Goal: Task Accomplishment & Management: Use online tool/utility

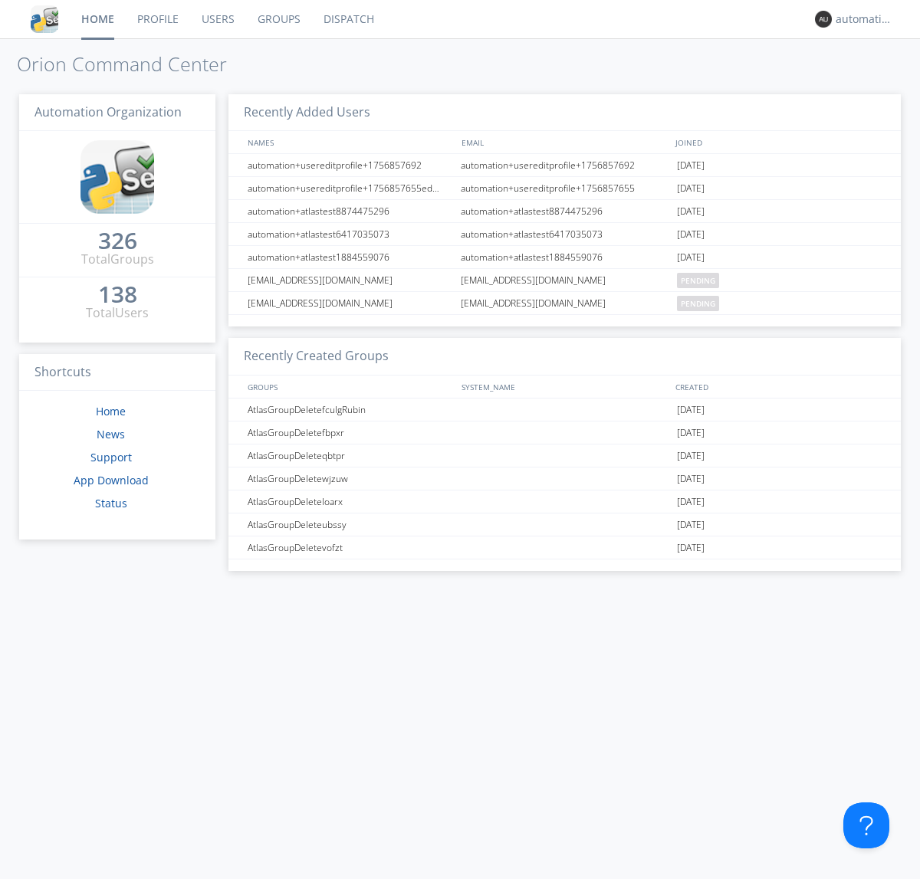
click at [347, 19] on link "Dispatch" at bounding box center [349, 19] width 74 height 38
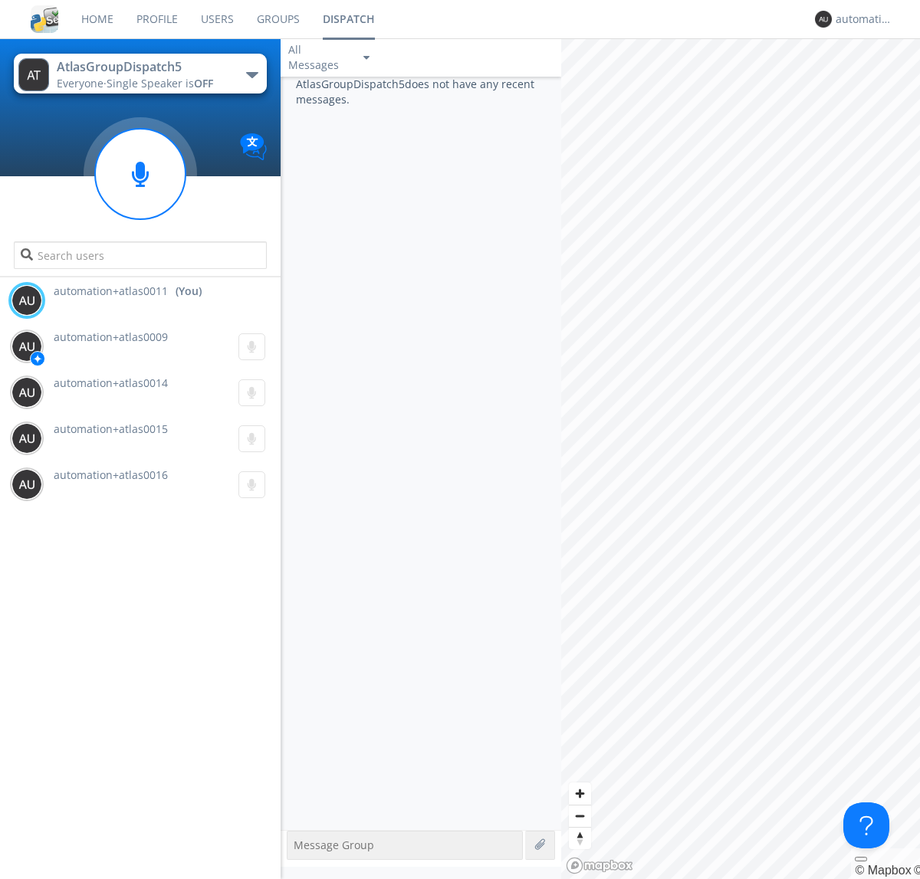
click at [251, 74] on div "button" at bounding box center [252, 75] width 12 height 6
click at [0, 0] on span "AtlasGroupDispatch6" at bounding box center [0, 0] width 0 height 0
click at [251, 74] on div "button" at bounding box center [252, 75] width 12 height 6
click at [0, 0] on span "AtlasGroupDispatch5" at bounding box center [0, 0] width 0 height 0
click at [860, 19] on div "automation+atlas0011" at bounding box center [864, 18] width 57 height 15
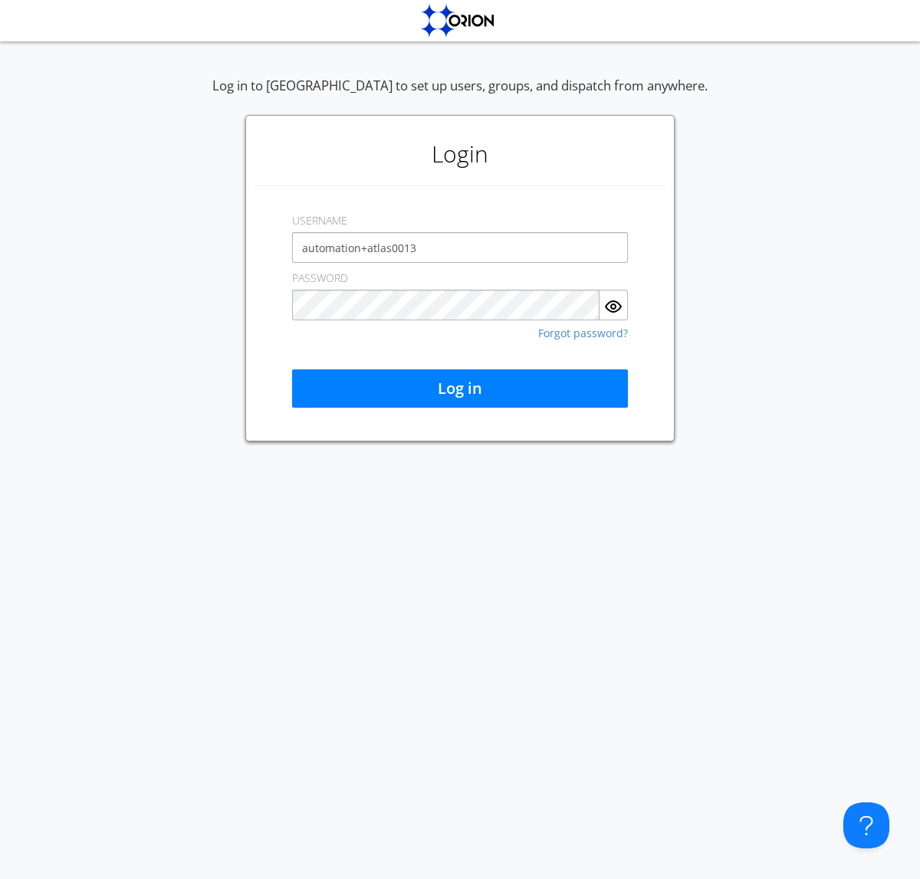
type input "automation+atlas0013"
click at [460, 389] on button "Log in" at bounding box center [460, 388] width 336 height 38
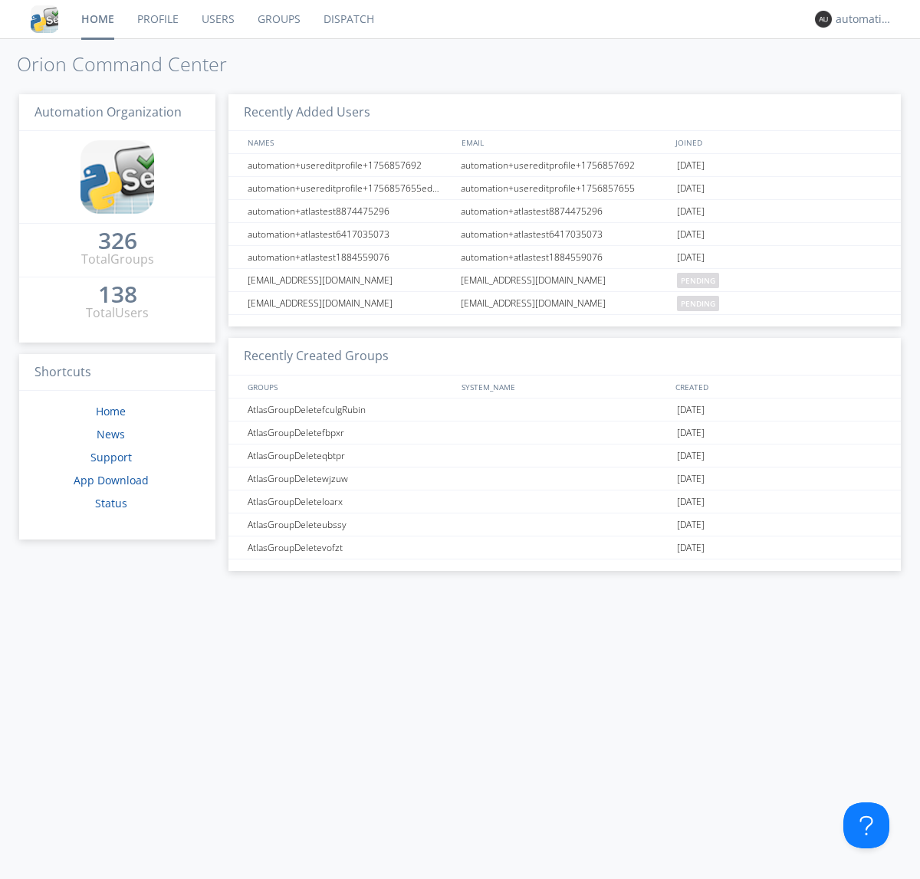
click at [347, 19] on link "Dispatch" at bounding box center [349, 19] width 74 height 38
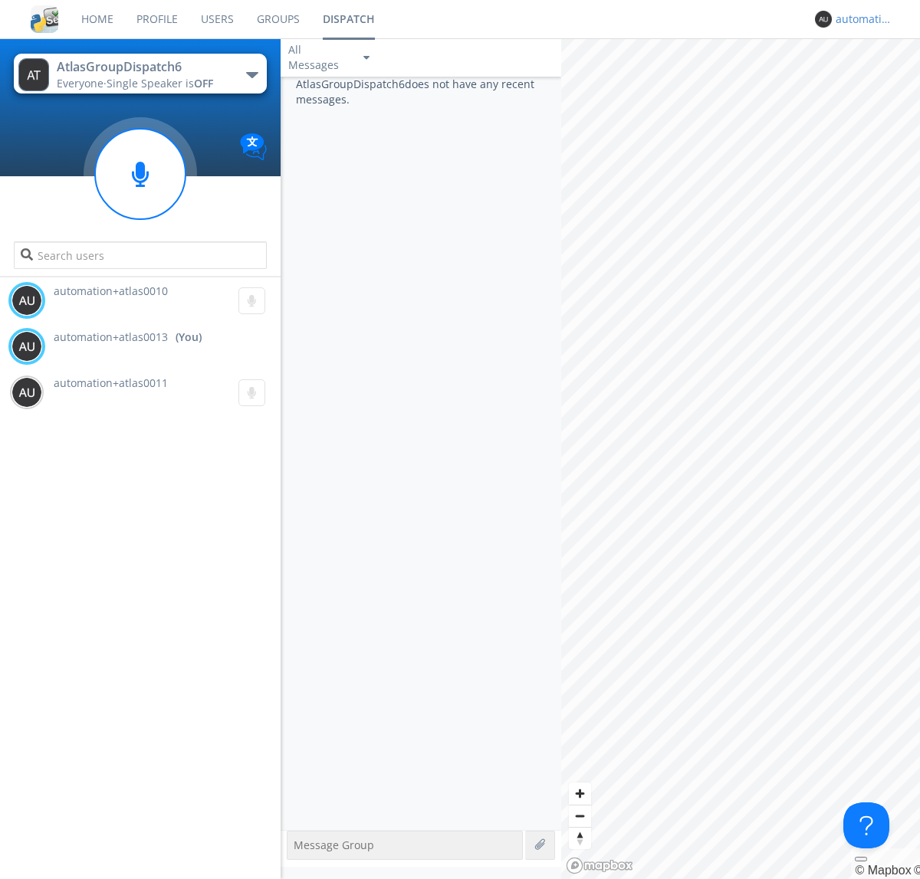
click at [860, 19] on div "automation+atlas0013" at bounding box center [864, 18] width 57 height 15
